Goal: Feedback & Contribution: Submit feedback/report problem

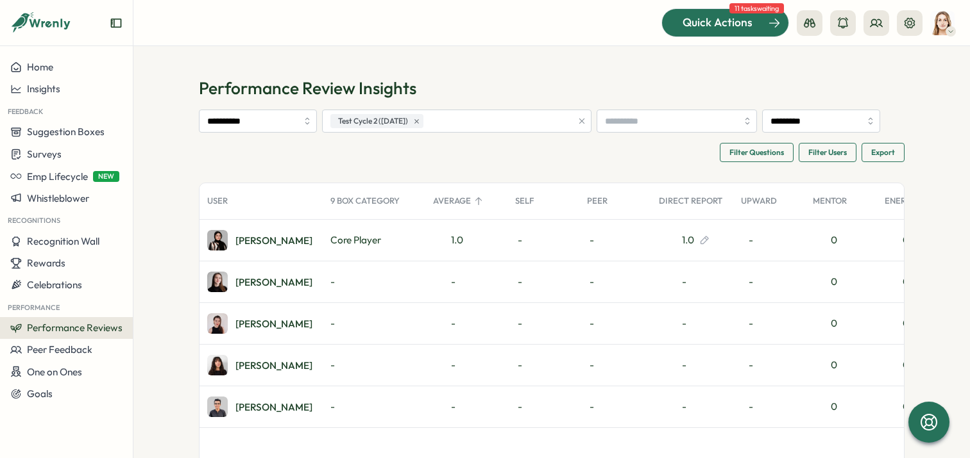
click at [753, 25] on div "Quick Actions" at bounding box center [717, 22] width 116 height 17
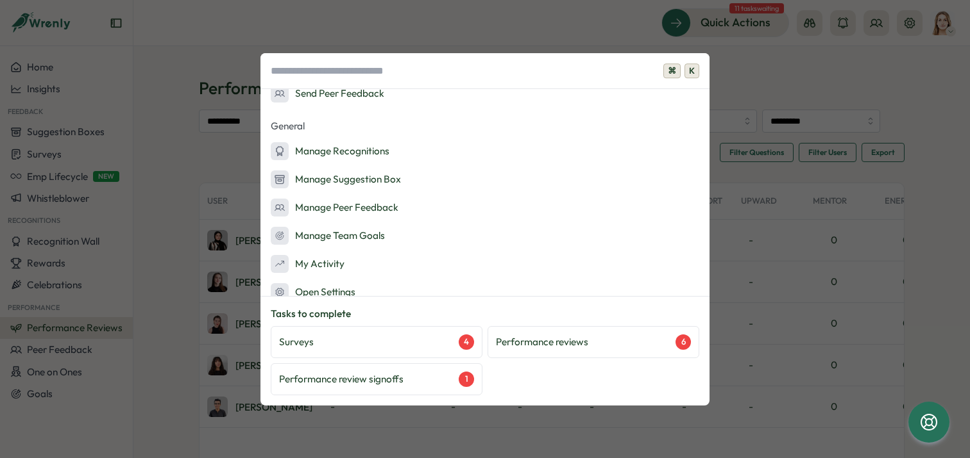
scroll to position [236, 0]
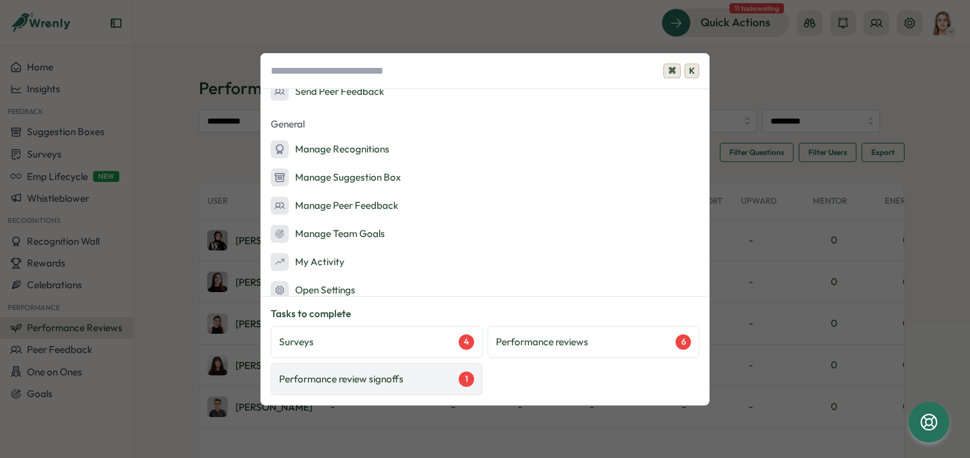
click at [430, 380] on div "Performance review signoffs 1" at bounding box center [376, 379] width 195 height 15
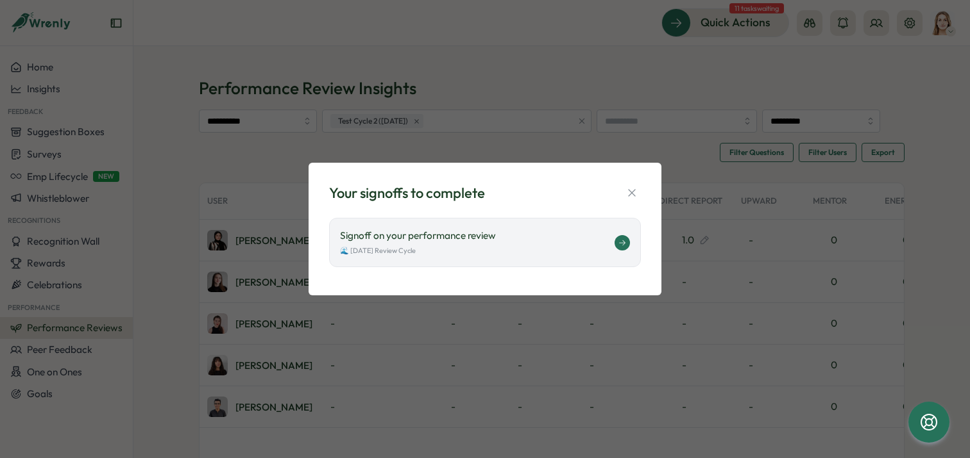
click at [500, 264] on div "Signoff on your performance review 🌊 July 2025 Review Cycle" at bounding box center [485, 242] width 312 height 49
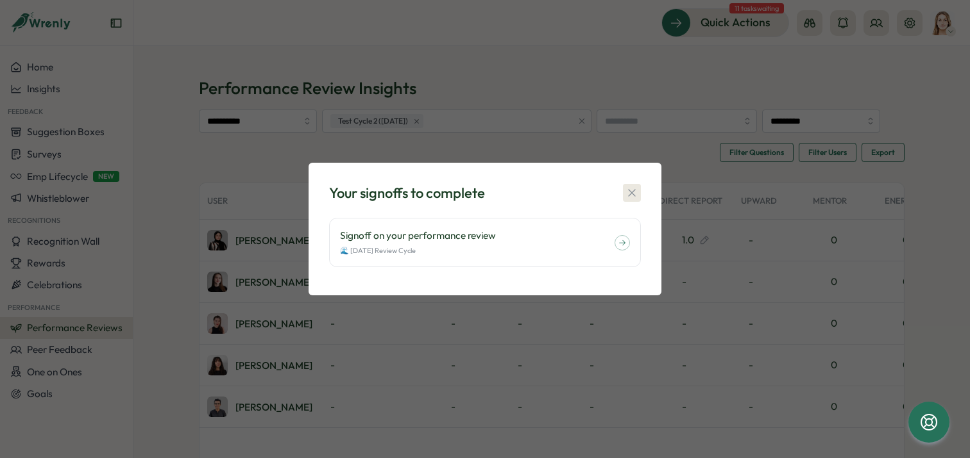
click at [636, 189] on icon "button" at bounding box center [631, 193] width 13 height 13
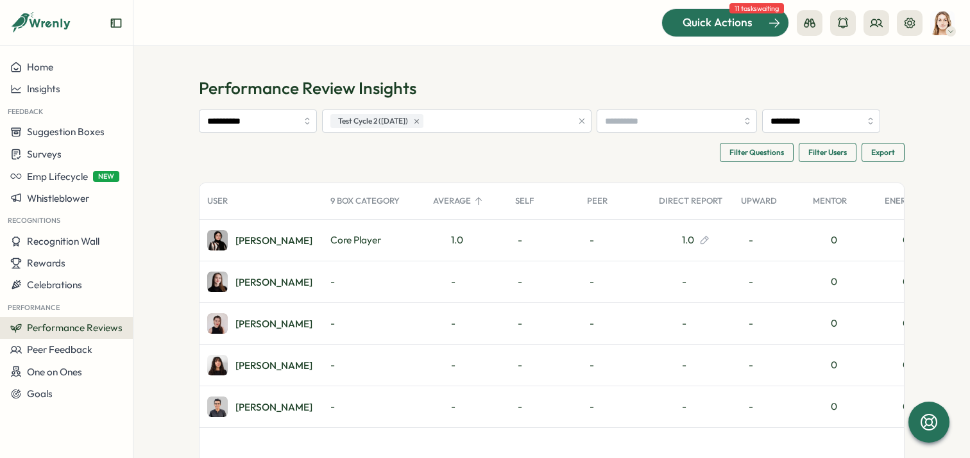
click at [737, 31] on div at bounding box center [725, 22] width 126 height 27
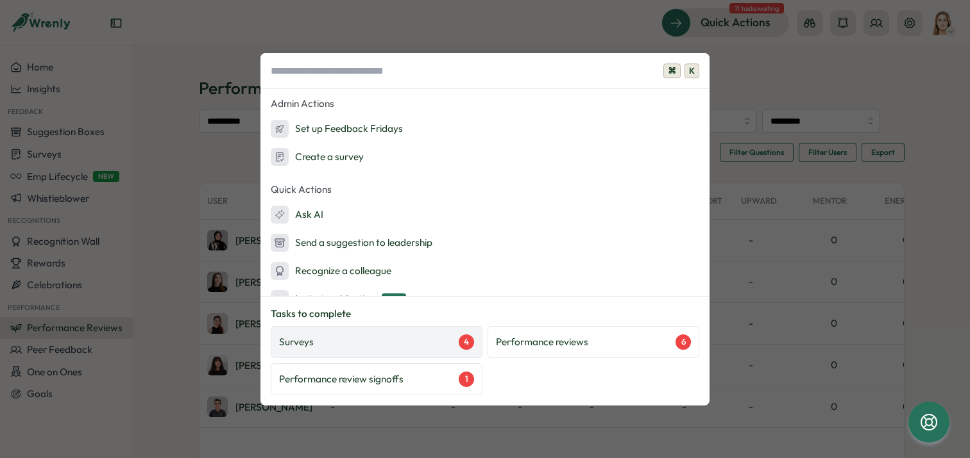
click at [361, 343] on div "Surveys 4" at bounding box center [376, 342] width 195 height 15
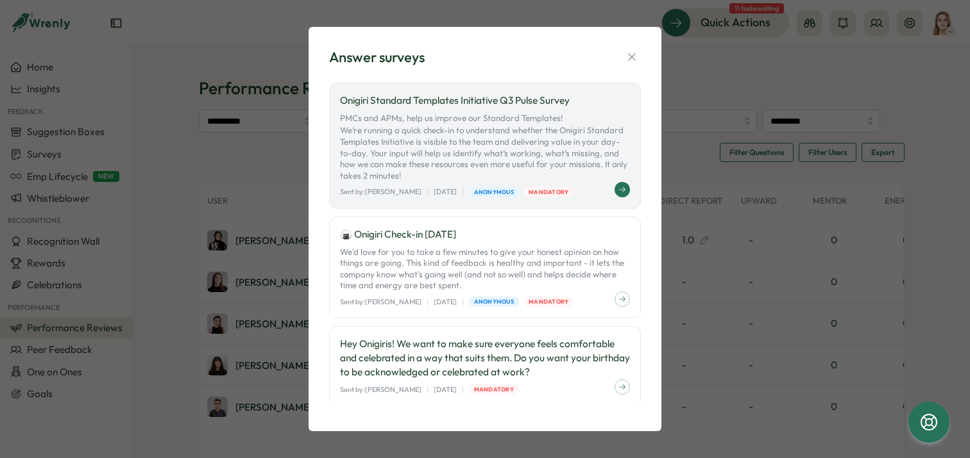
click at [580, 157] on p "PMCs and APMs, help us improve our Standard Templates! We’re running a quick ch…" at bounding box center [485, 147] width 290 height 69
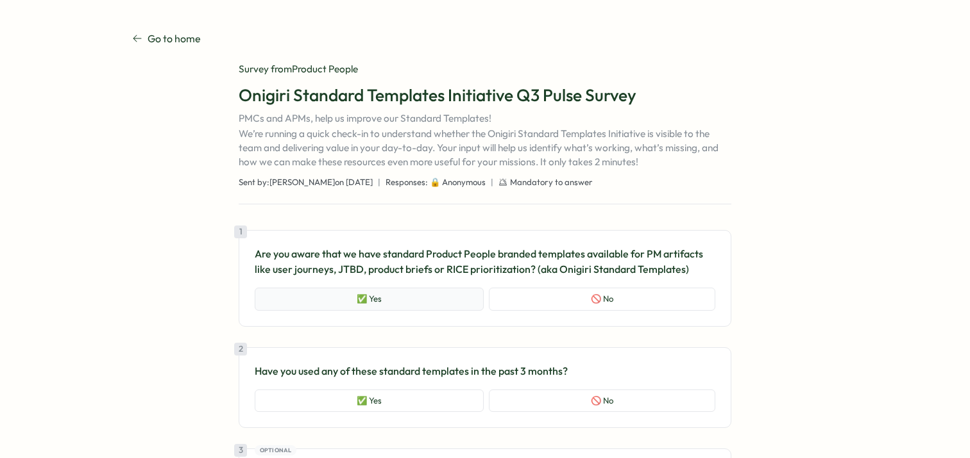
click at [385, 292] on button "✅ Yes" at bounding box center [369, 299] width 229 height 23
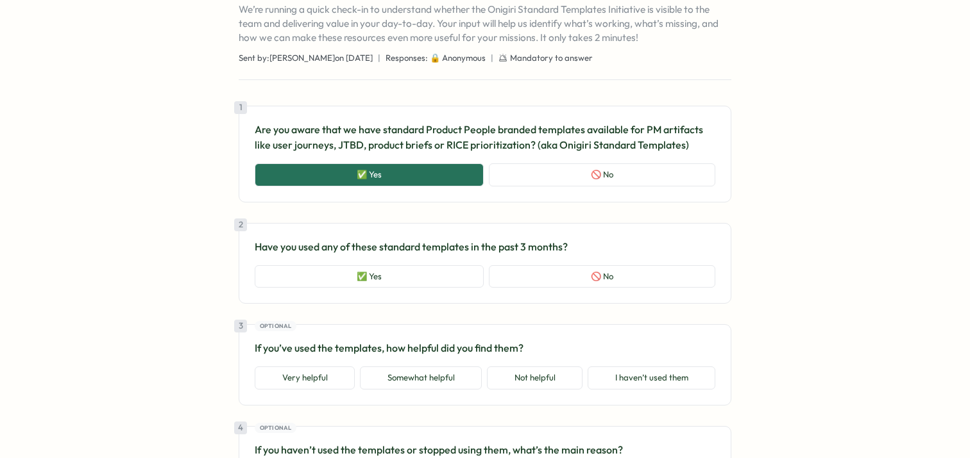
scroll to position [132, 0]
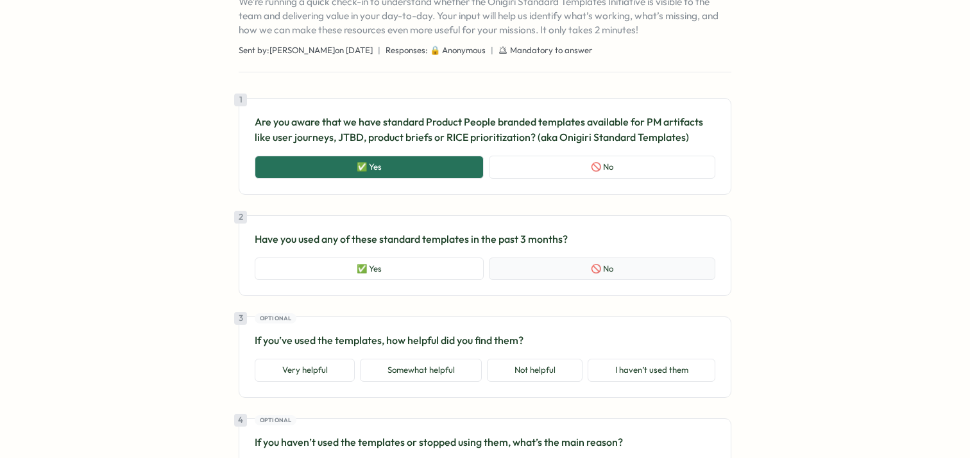
click at [588, 274] on button "🚫 No" at bounding box center [602, 269] width 226 height 23
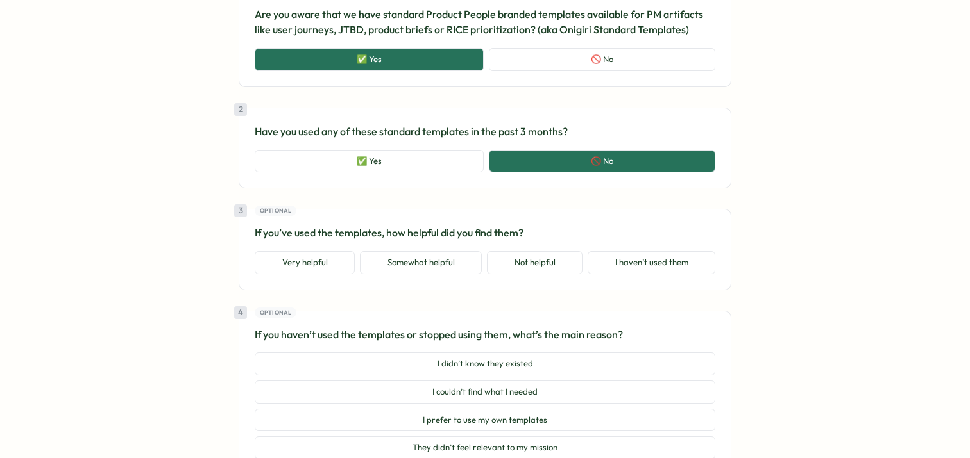
scroll to position [244, 0]
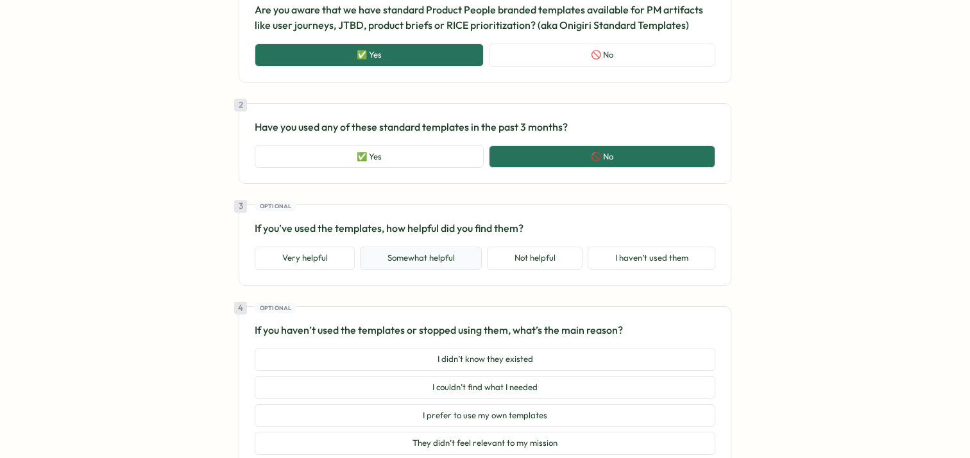
click at [424, 262] on button "Somewhat helpful" at bounding box center [421, 258] width 122 height 23
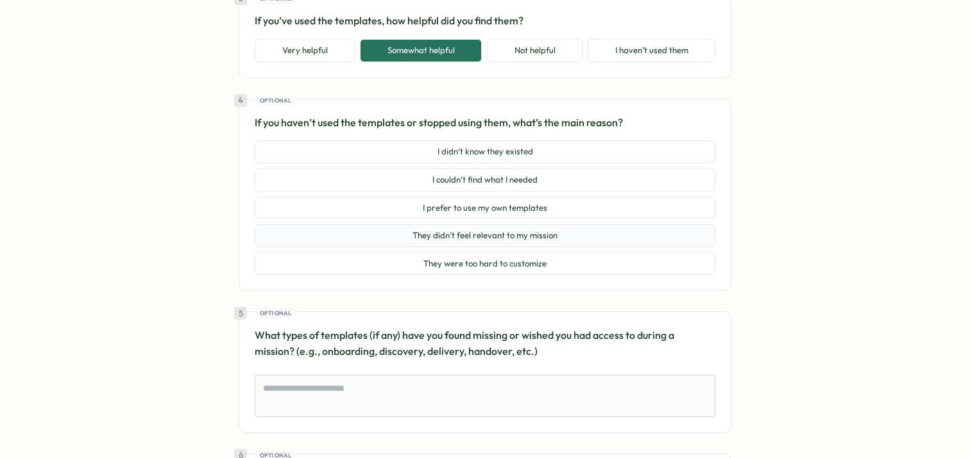
click at [565, 231] on button "They didn’t feel relevant to my mission" at bounding box center [485, 235] width 460 height 23
type textarea "*"
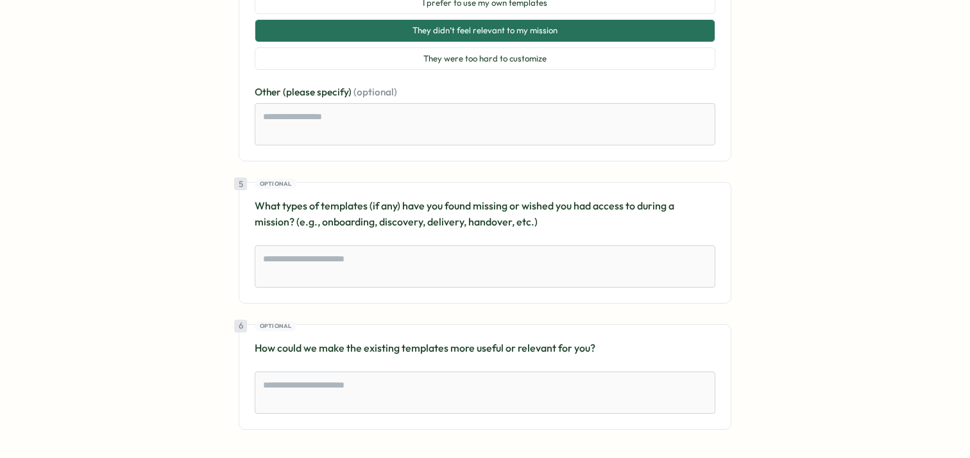
scroll to position [714, 0]
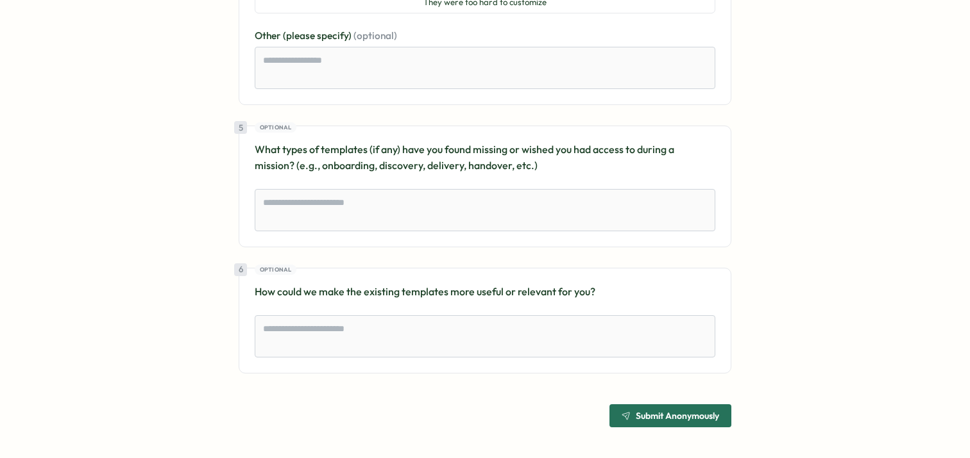
click at [681, 416] on span "Submit Anonymously" at bounding box center [676, 416] width 83 height 9
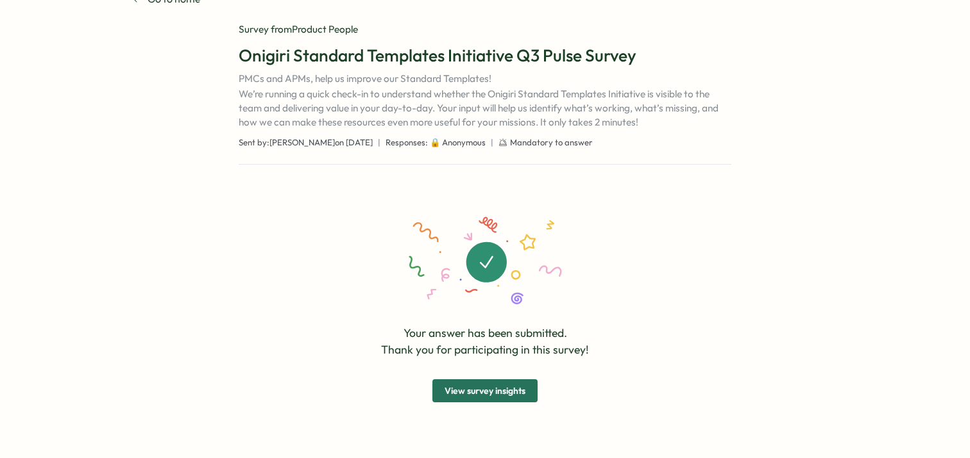
click at [455, 385] on span "View survey insights" at bounding box center [484, 391] width 81 height 22
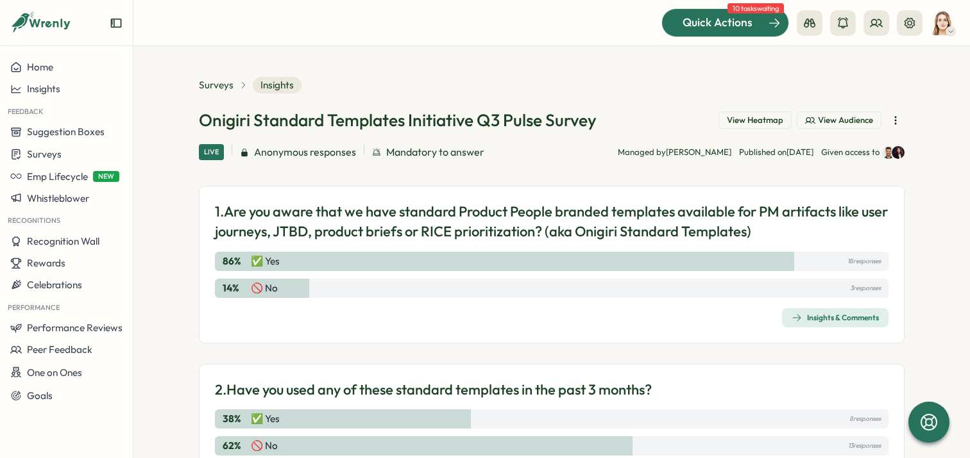
click at [734, 22] on span "Quick Actions" at bounding box center [717, 22] width 70 height 17
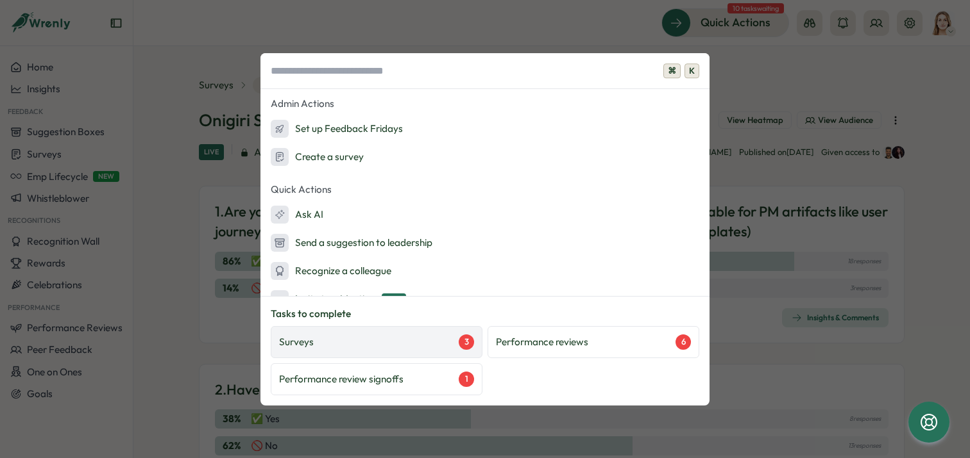
click at [380, 335] on div "Surveys 3" at bounding box center [376, 342] width 195 height 15
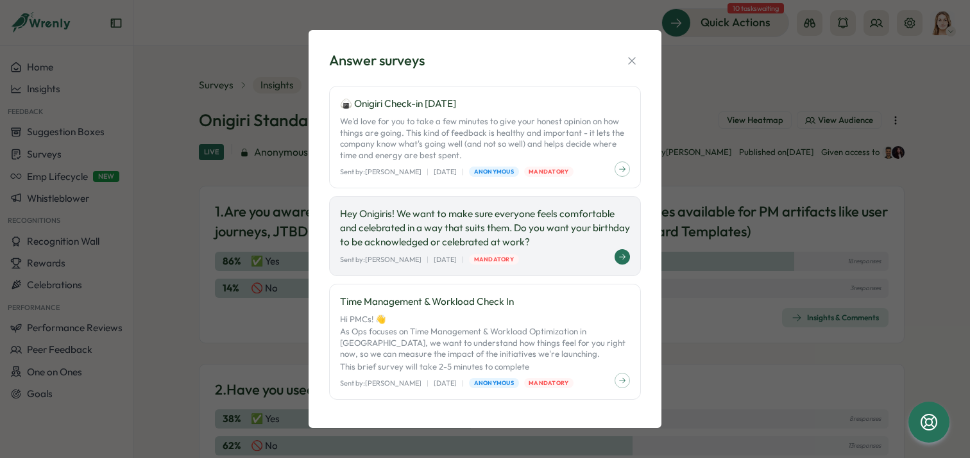
click at [571, 212] on p "Hey Onigiris! We want to make sure everyone feels comfortable and celebrated in…" at bounding box center [485, 228] width 290 height 42
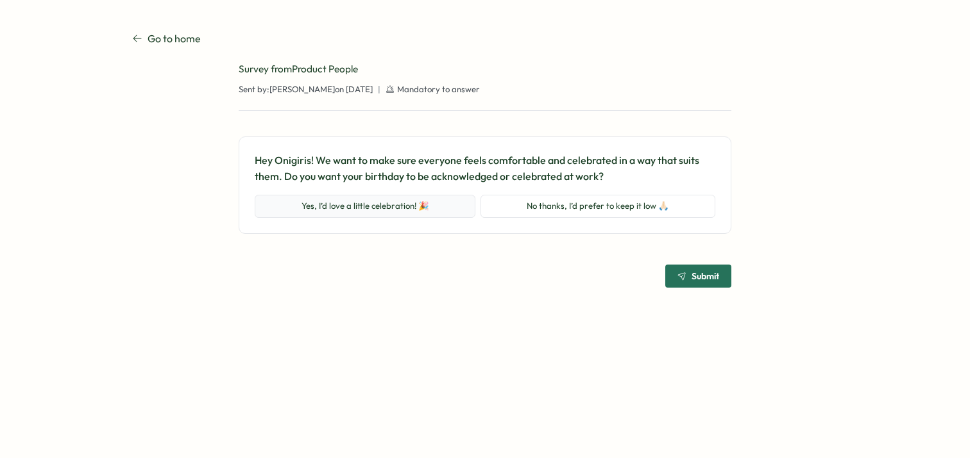
click at [431, 216] on button "Yes, I’d love a little celebration! 🎉" at bounding box center [365, 206] width 221 height 23
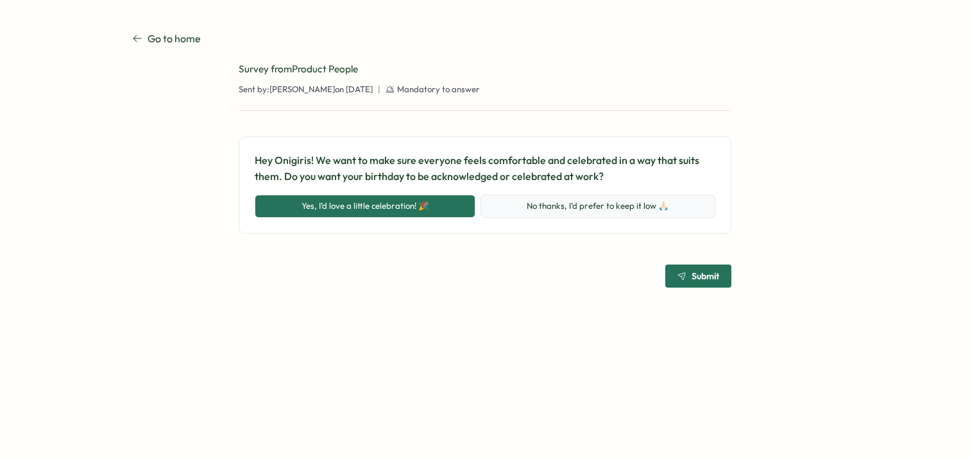
click at [580, 207] on button "No thanks, I’d prefer to keep it low 🙏🏻" at bounding box center [597, 206] width 235 height 23
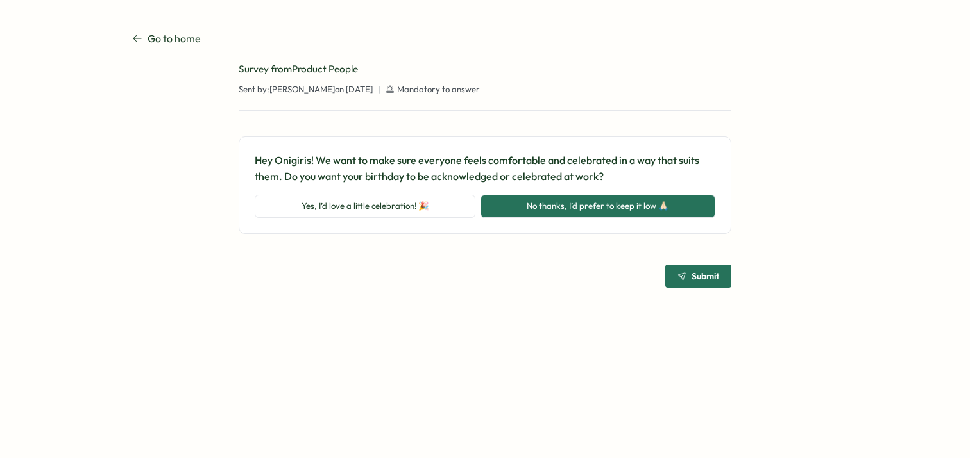
click at [702, 276] on span "Submit" at bounding box center [705, 276] width 28 height 9
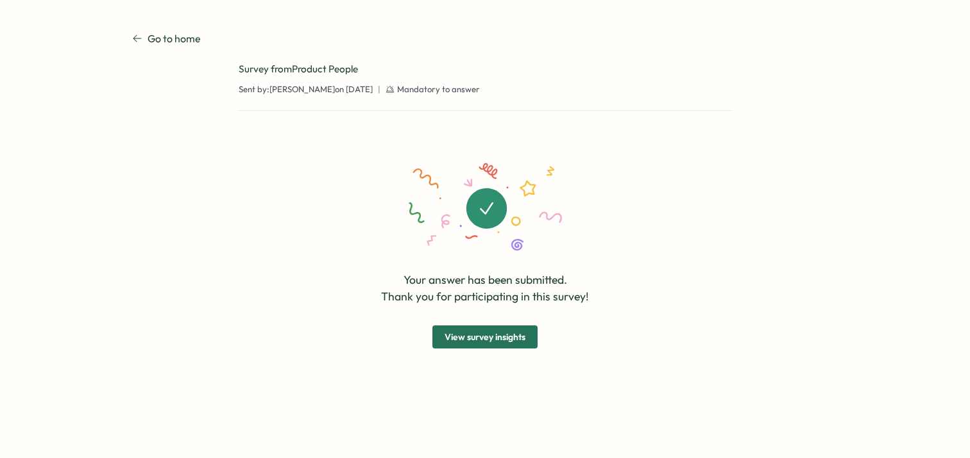
click at [515, 330] on span "View survey insights" at bounding box center [484, 337] width 81 height 22
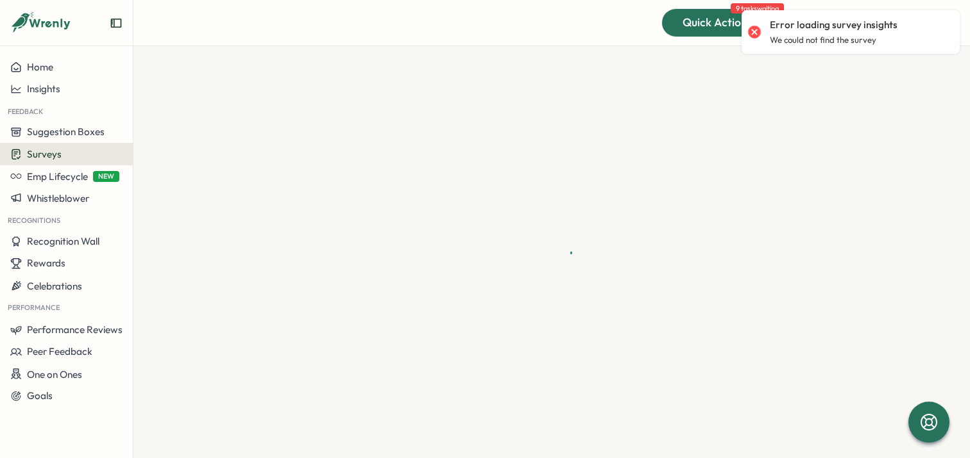
click at [708, 32] on div at bounding box center [725, 22] width 126 height 27
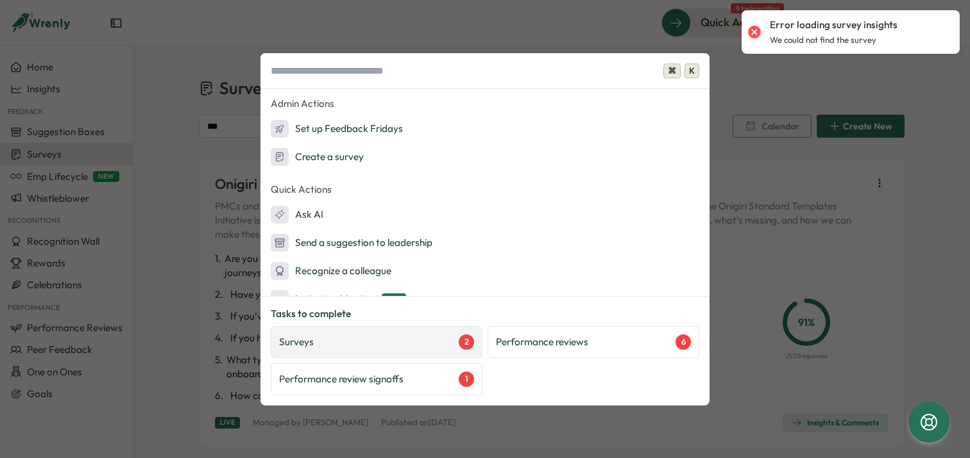
click at [412, 338] on div "Surveys 2" at bounding box center [376, 342] width 195 height 15
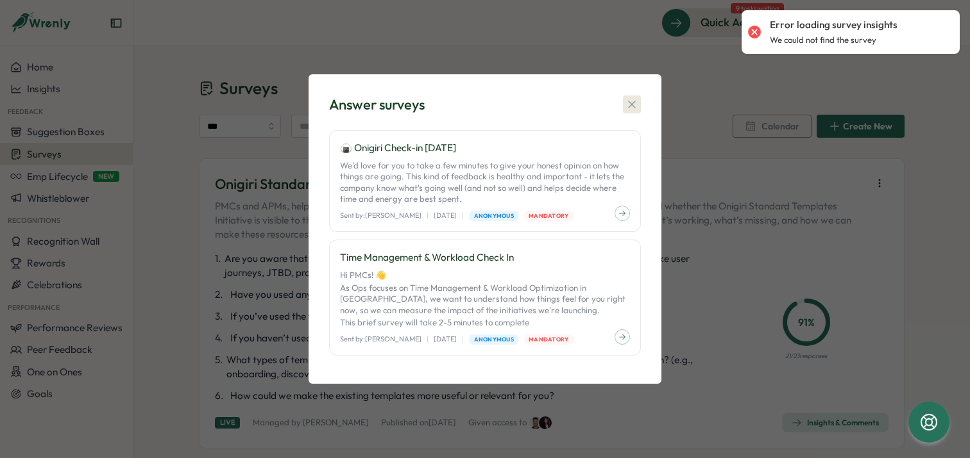
click at [626, 102] on icon "button" at bounding box center [631, 104] width 13 height 13
